Goal: Contribute content

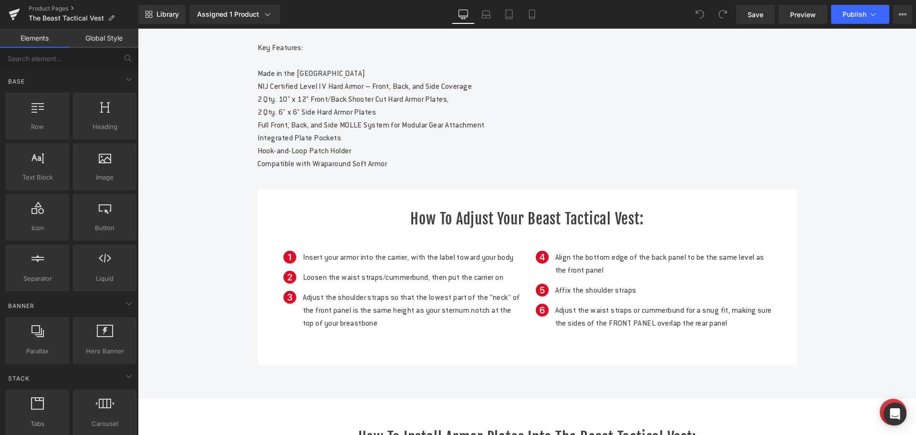
scroll to position [559, 0]
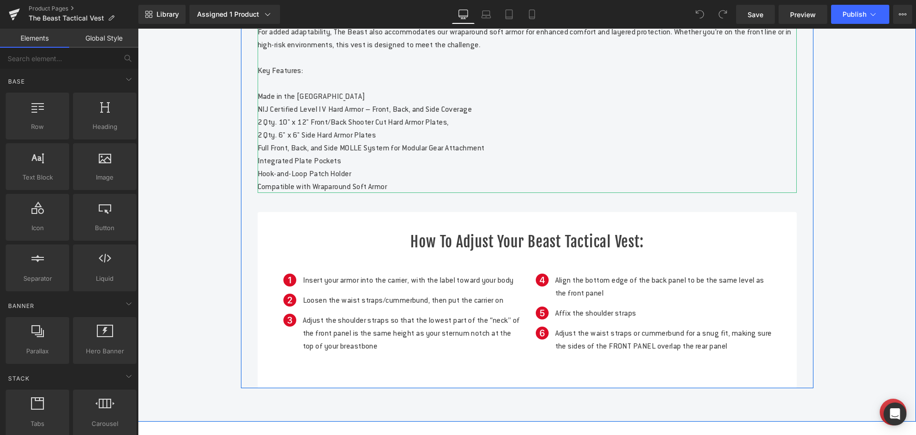
click at [488, 148] on p "Engineered for maximum defense in the most demanding situations, The Beast Tact…" at bounding box center [527, 70] width 539 height 245
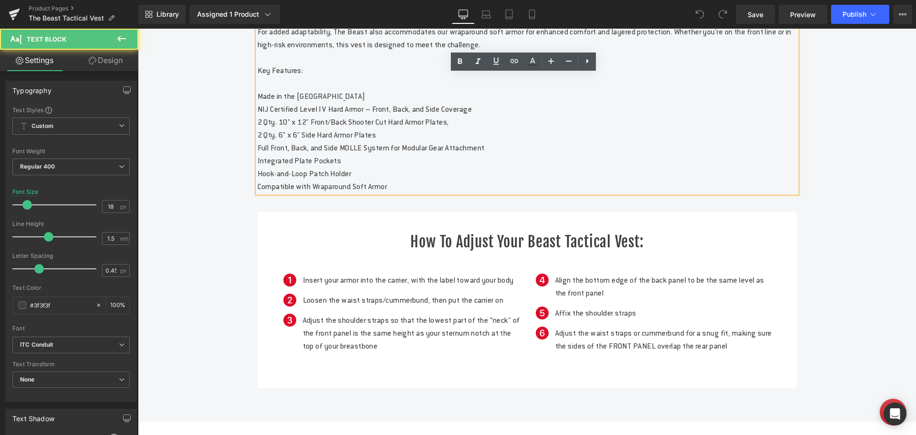
click at [484, 151] on p "Engineered for maximum defense in the most demanding situations, The Beast Tact…" at bounding box center [527, 70] width 539 height 245
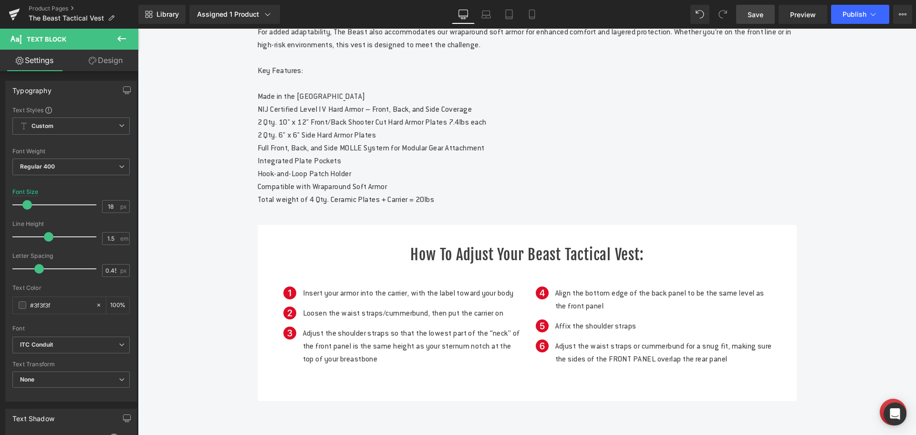
click at [758, 11] on span "Save" at bounding box center [756, 15] width 16 height 10
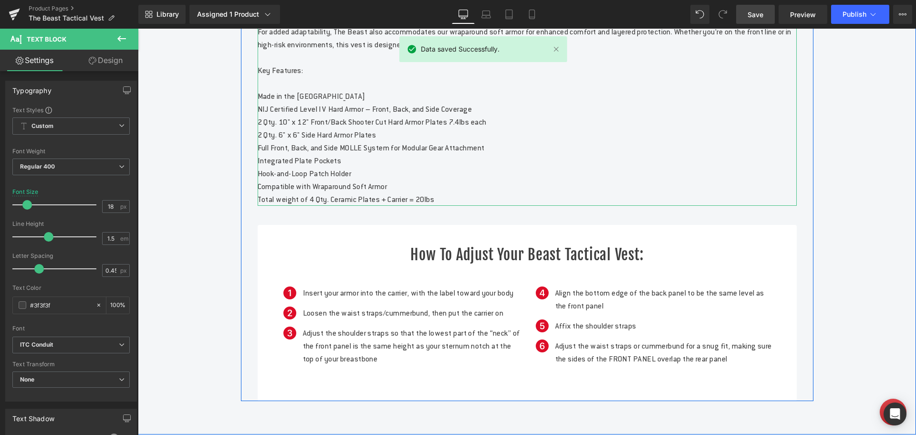
click at [435, 204] on span "Total weight of 4 Qty. Ceramic Plates + Carrier = 20lbs" at bounding box center [346, 199] width 177 height 10
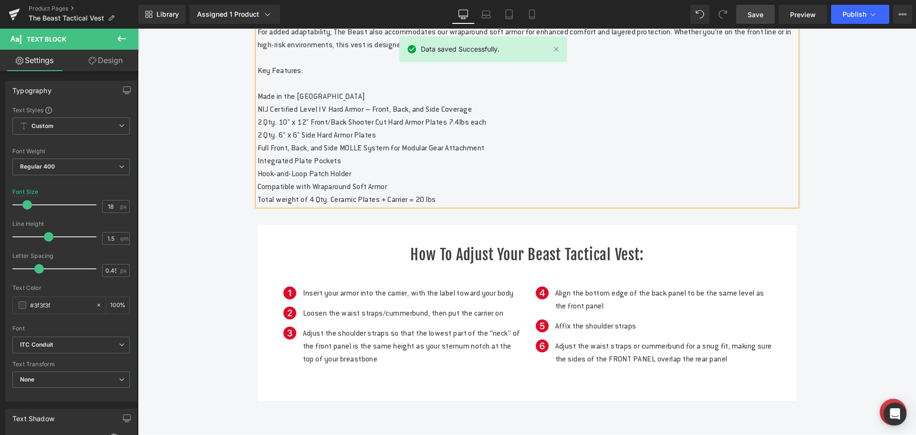
click at [762, 20] on link "Save" at bounding box center [755, 14] width 39 height 19
click at [841, 13] on button "Publish" at bounding box center [860, 14] width 58 height 19
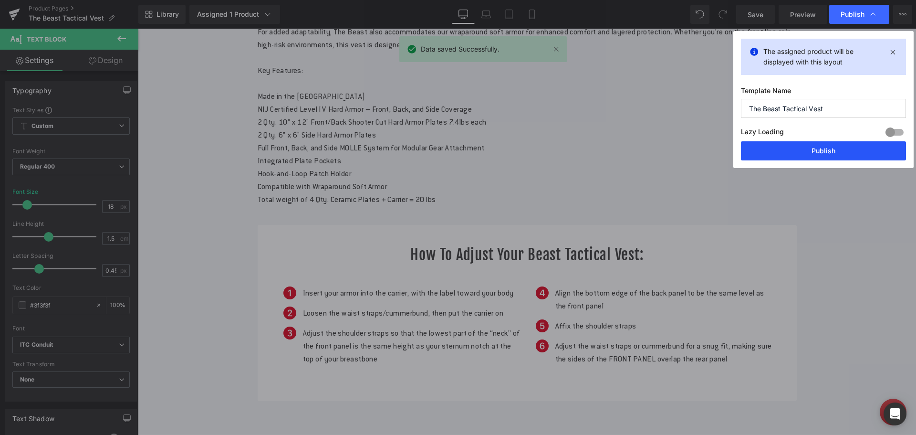
click at [798, 150] on button "Publish" at bounding box center [823, 150] width 165 height 19
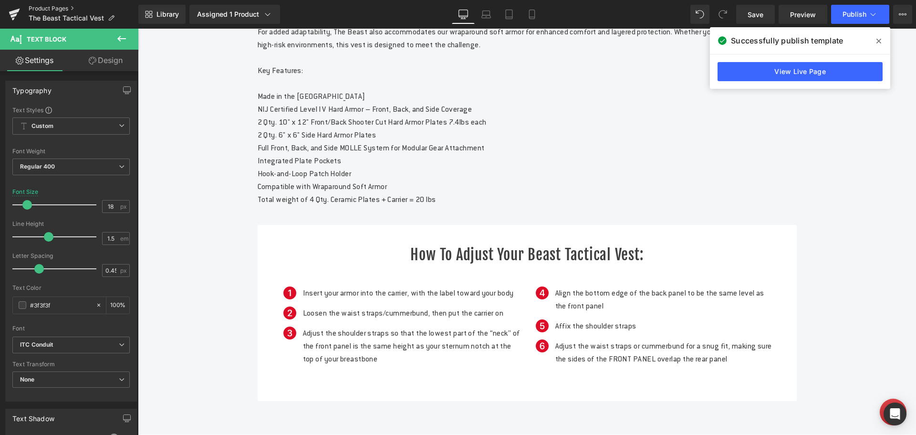
click at [61, 8] on link "Product Pages" at bounding box center [84, 9] width 110 height 8
